Goal: Task Accomplishment & Management: Manage account settings

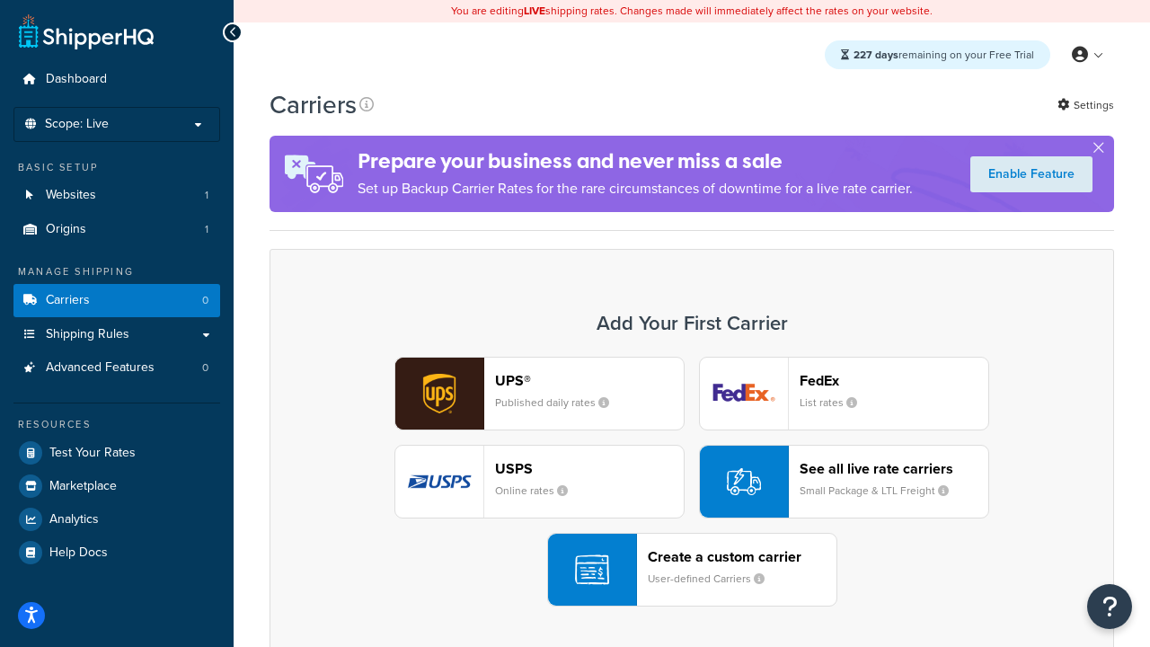
click at [692, 482] on div "UPS® Published daily rates FedEx List rates USPS Online rates See all live rate…" at bounding box center [692, 482] width 807 height 250
click at [894, 380] on header "FedEx" at bounding box center [894, 380] width 189 height 17
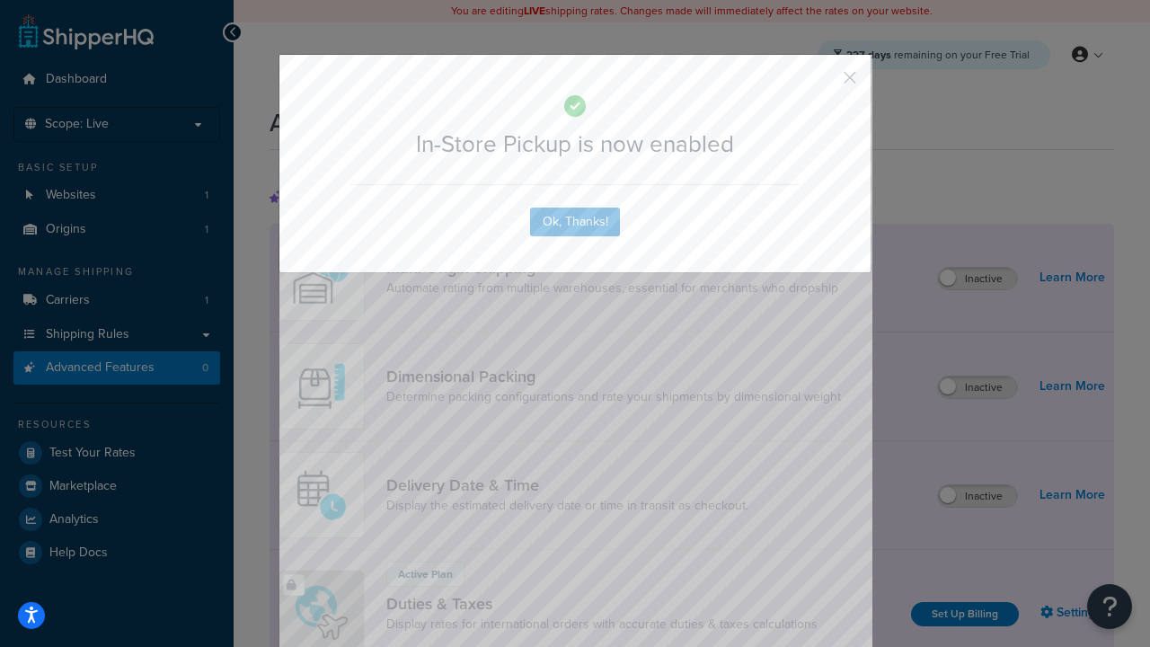
scroll to position [582, 0]
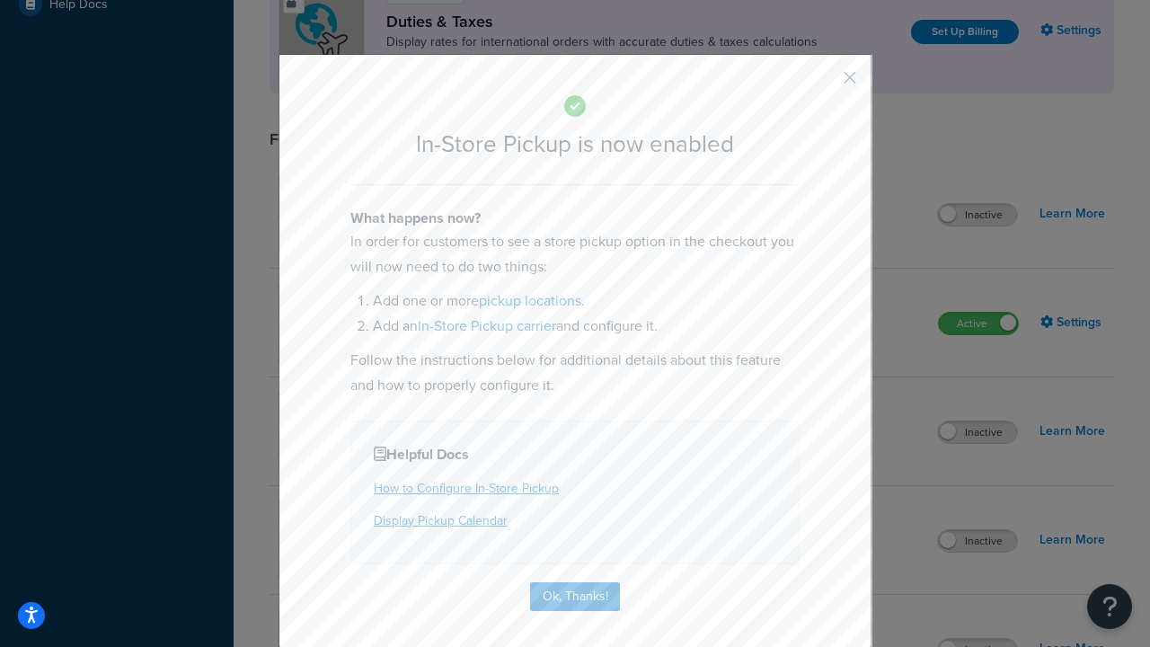
click at [823, 84] on button "button" at bounding box center [824, 84] width 4 height 4
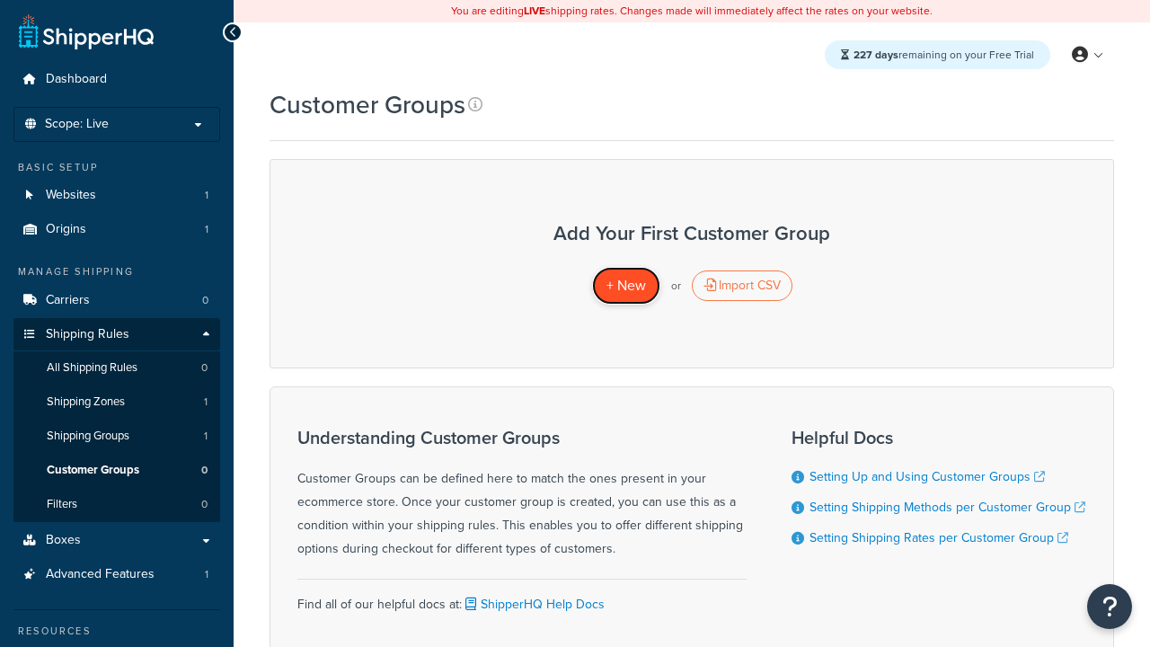
click at [626, 286] on span "+ New" at bounding box center [627, 285] width 40 height 21
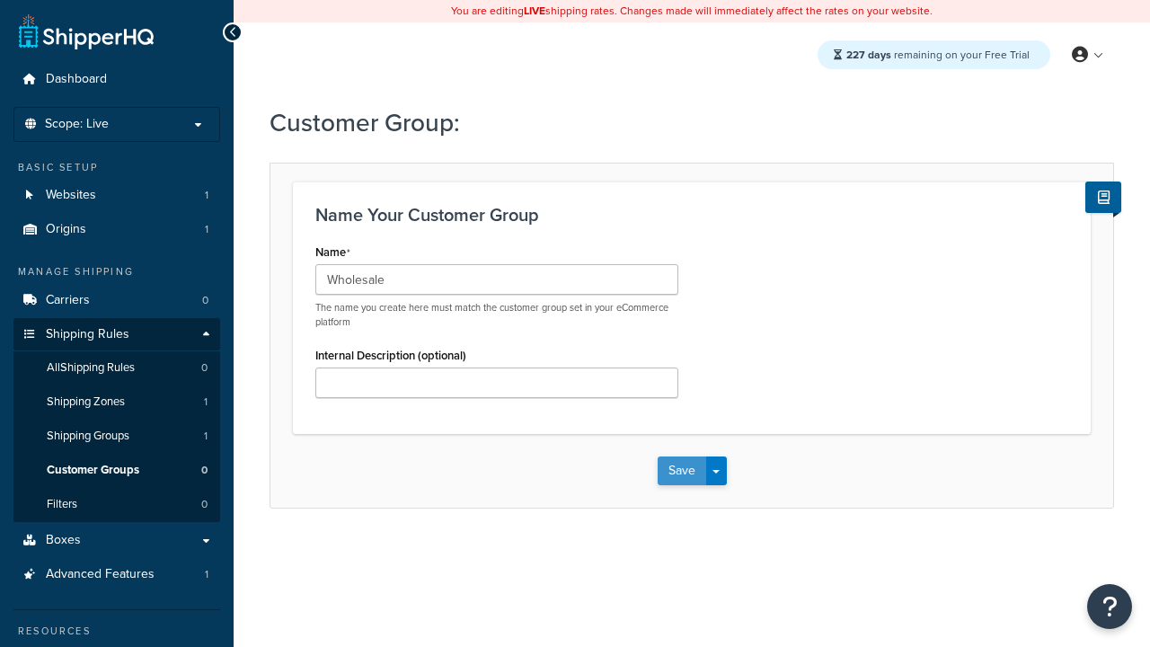
type input "Wholesale"
click at [681, 471] on button "Save" at bounding box center [682, 471] width 49 height 29
type input "Retail"
click at [681, 471] on button "Save" at bounding box center [682, 471] width 49 height 29
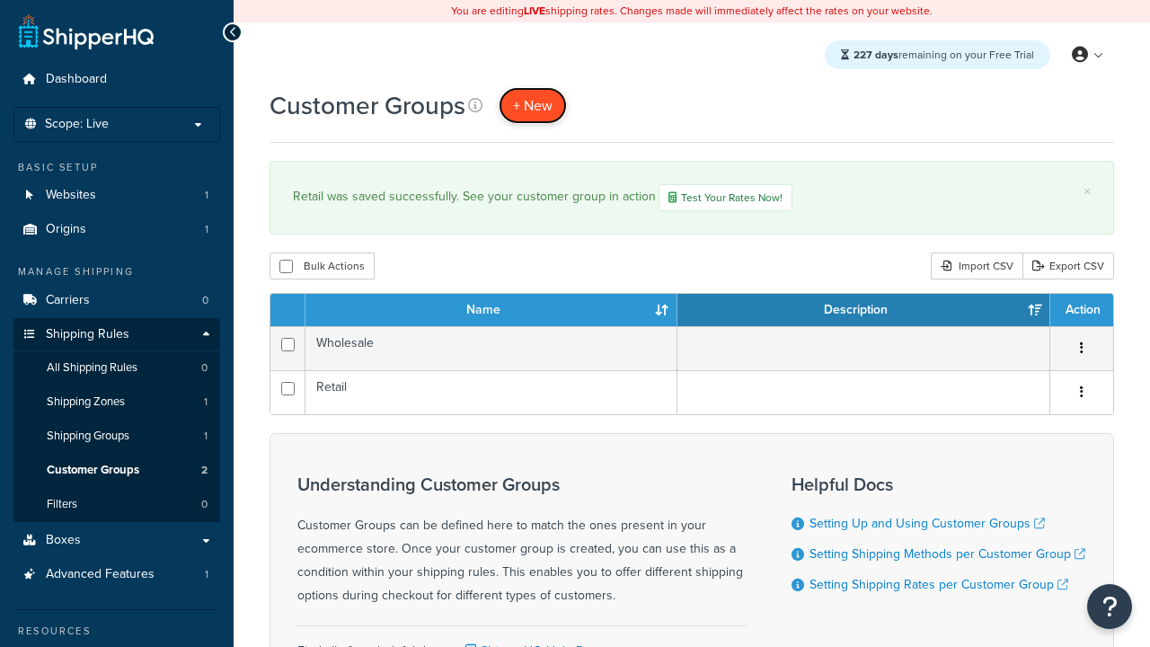
click at [533, 105] on span "+ New" at bounding box center [533, 105] width 40 height 21
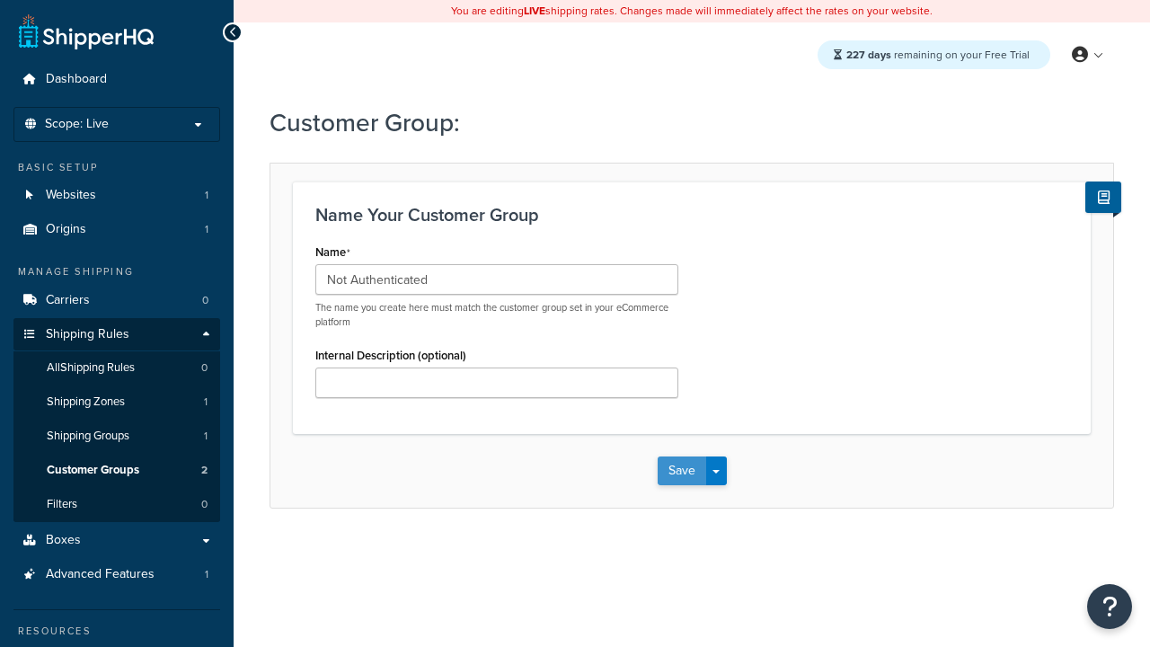
type input "Not Authenticated"
click at [681, 471] on button "Save" at bounding box center [682, 471] width 49 height 29
type input "Logged in"
click at [681, 471] on button "Save" at bounding box center [682, 471] width 49 height 29
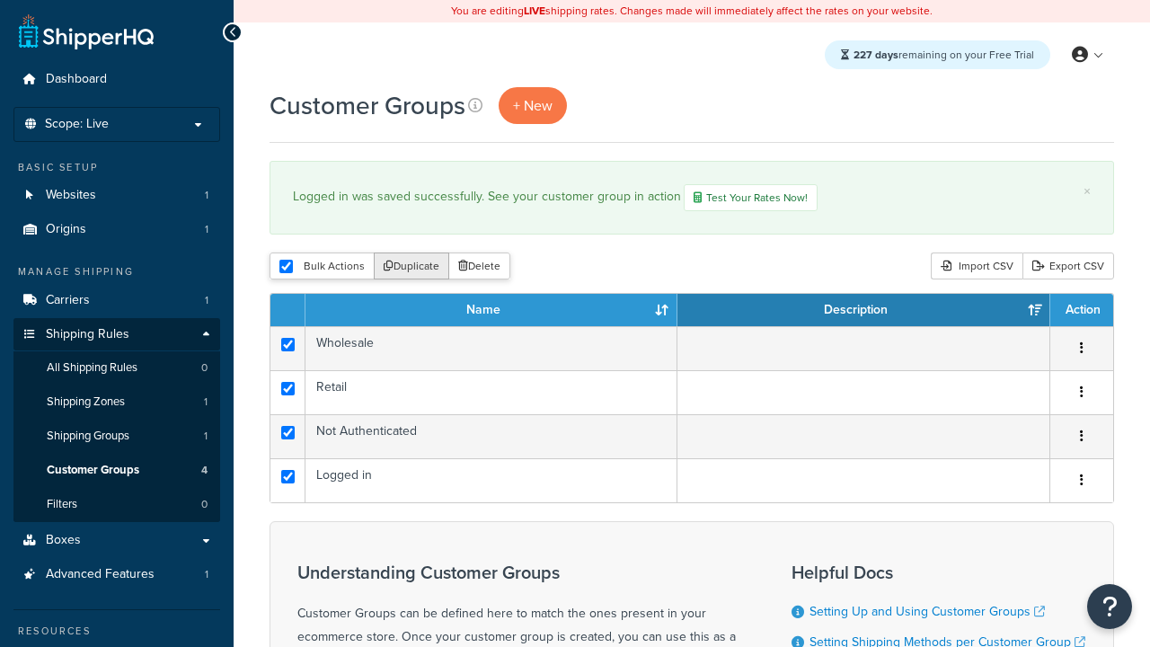
click at [413, 268] on button "Duplicate" at bounding box center [412, 266] width 76 height 27
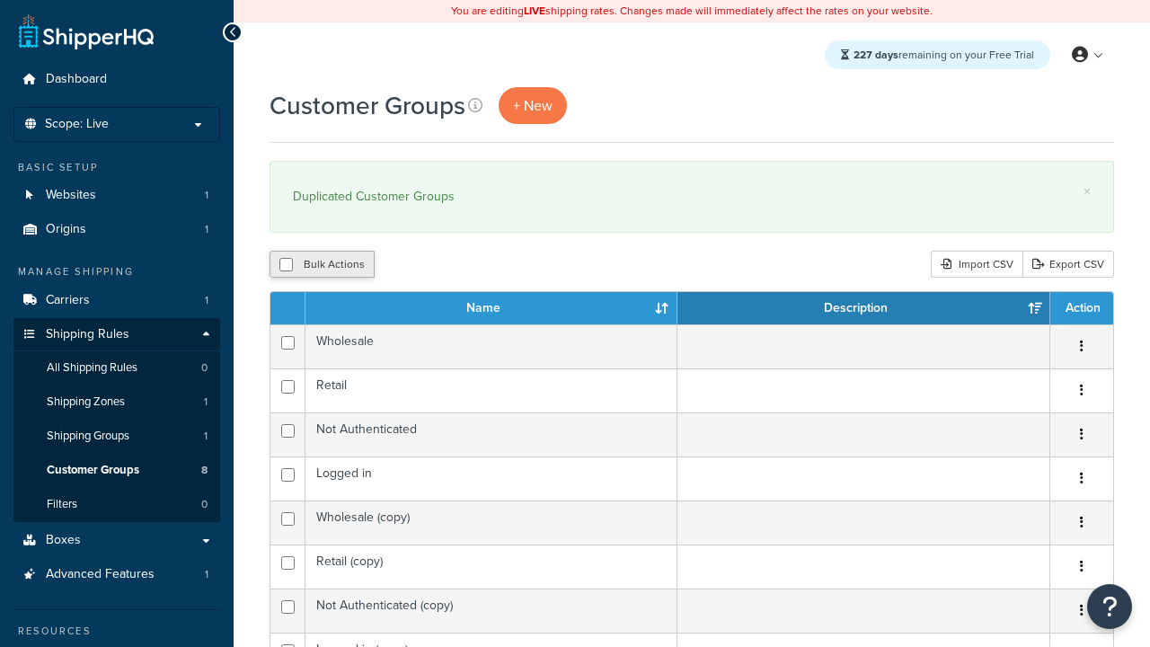
click at [322, 265] on button "Bulk Actions" at bounding box center [322, 264] width 105 height 27
checkbox input "true"
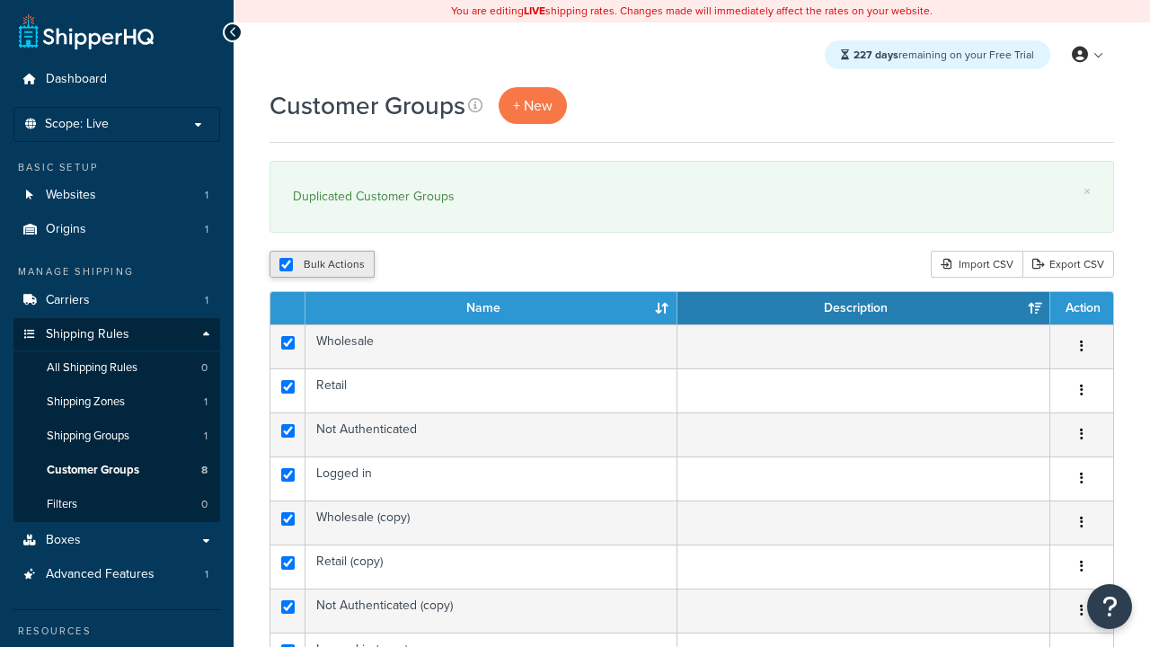
checkbox input "true"
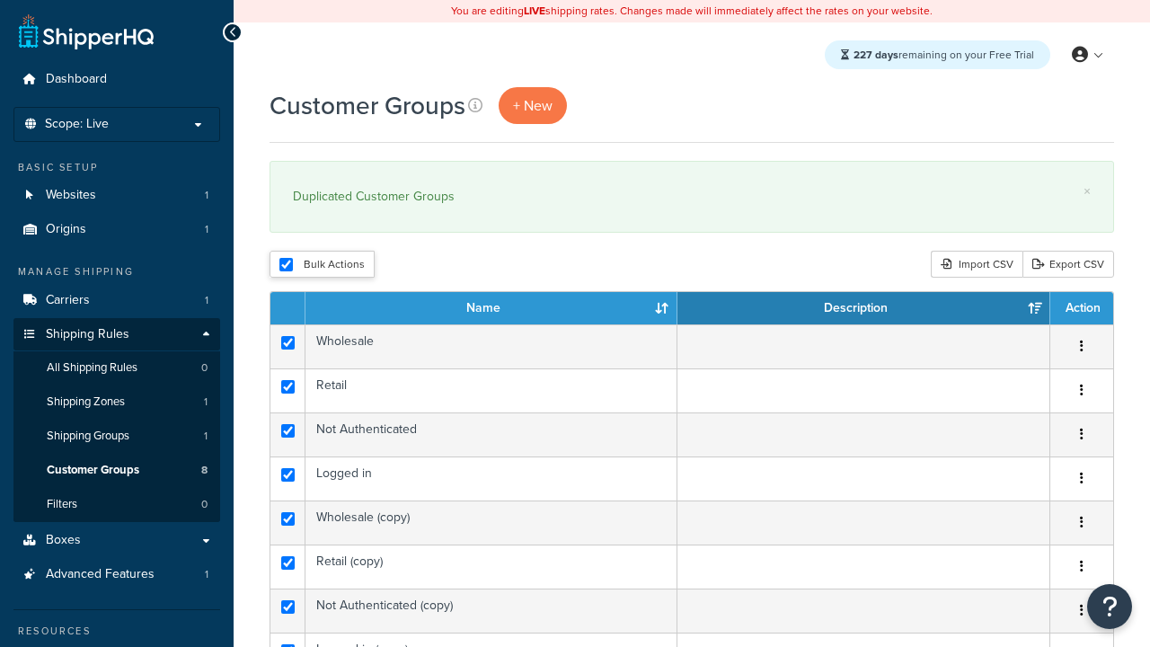
click at [0, 0] on button "Delete" at bounding box center [0, 0] width 0 height 0
